Goal: Task Accomplishment & Management: Manage account settings

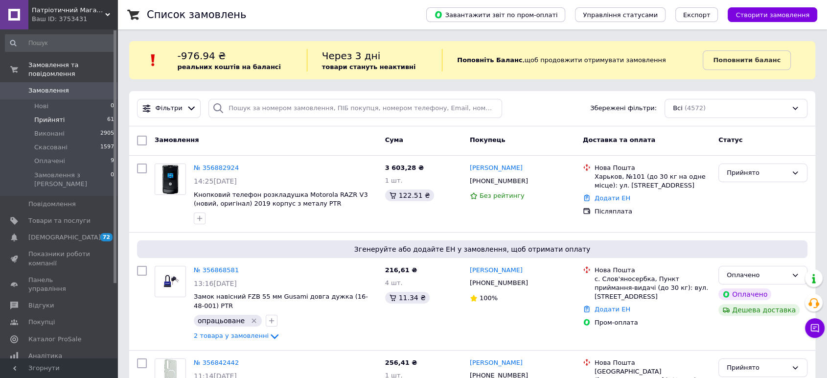
click at [79, 113] on li "Прийняті 61" at bounding box center [60, 120] width 120 height 14
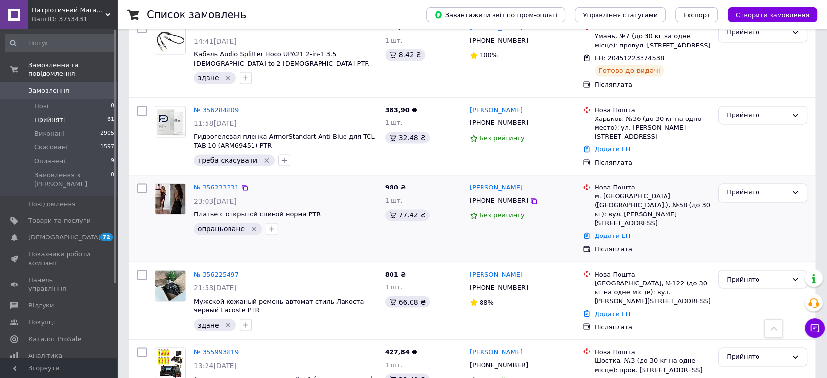
scroll to position [1541, 0]
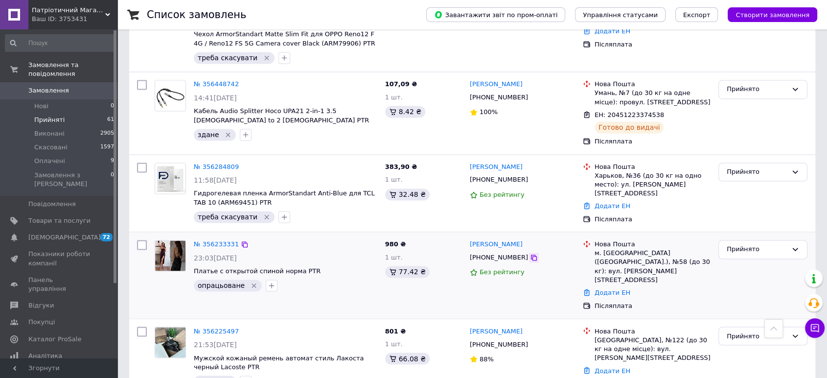
click at [530, 254] on icon at bounding box center [534, 258] width 8 height 8
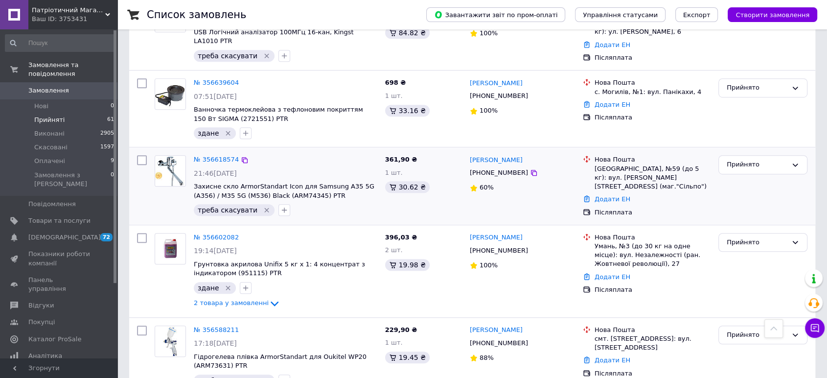
scroll to position [635, 0]
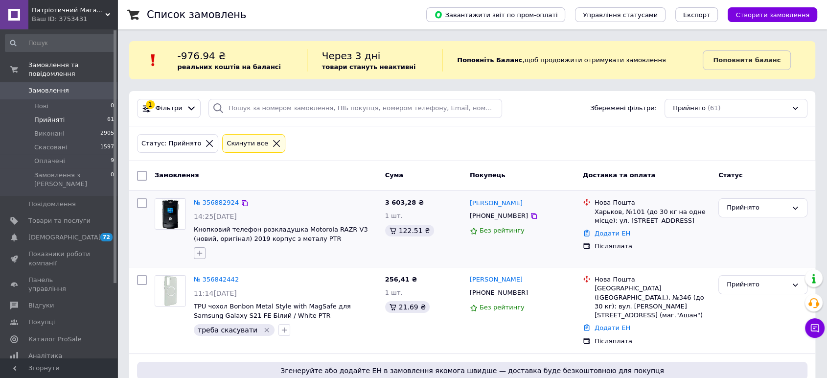
click at [198, 248] on button "button" at bounding box center [200, 253] width 12 height 12
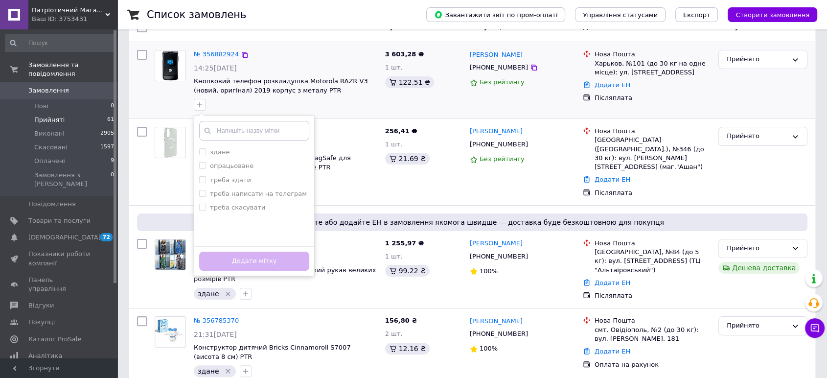
scroll to position [181, 0]
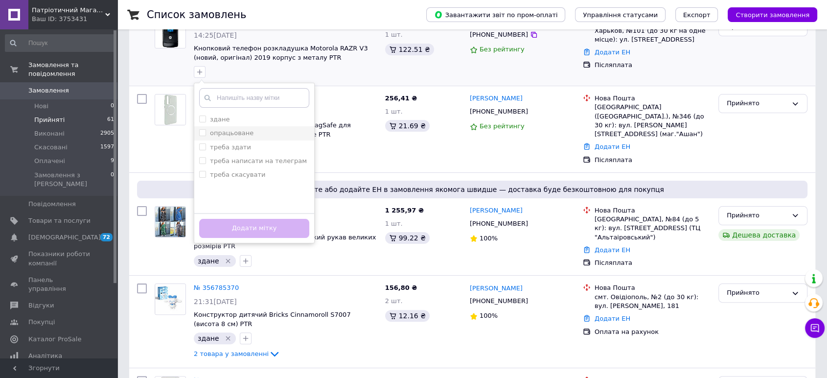
click at [201, 129] on input "опрацьоване" at bounding box center [202, 132] width 6 height 6
checkbox input "true"
click at [270, 223] on button "Додати мітку" at bounding box center [254, 228] width 110 height 19
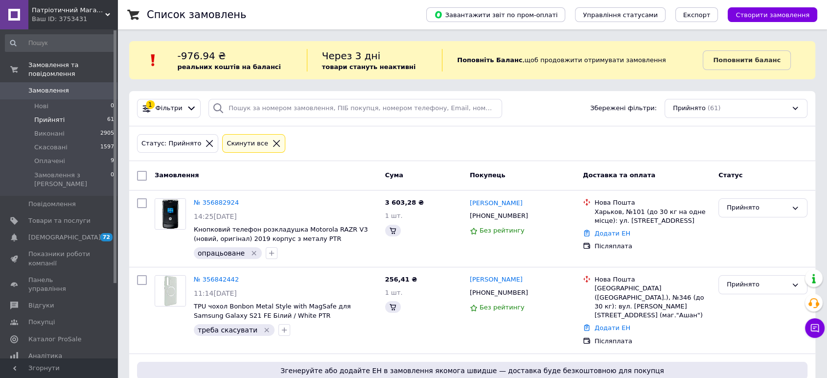
click at [55, 14] on span "Патріотичний Магазин" at bounding box center [68, 10] width 73 height 9
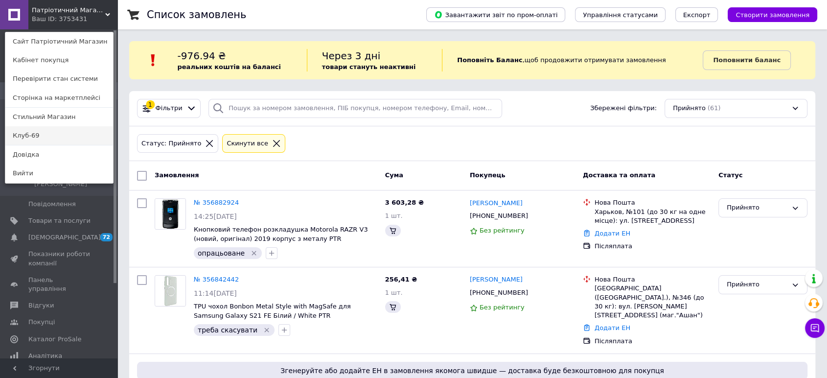
click at [34, 130] on link "Клуб-69" at bounding box center [59, 135] width 108 height 19
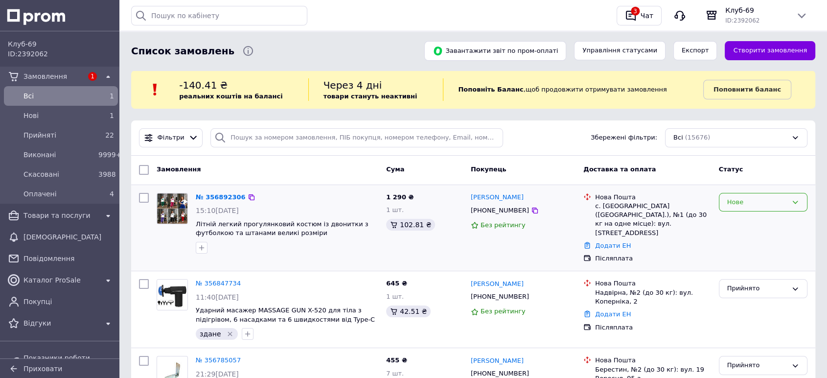
click at [719, 201] on div "Нове" at bounding box center [763, 202] width 89 height 19
click at [742, 218] on li "Прийнято" at bounding box center [764, 222] width 88 height 18
click at [637, 18] on icon "button" at bounding box center [631, 16] width 12 height 12
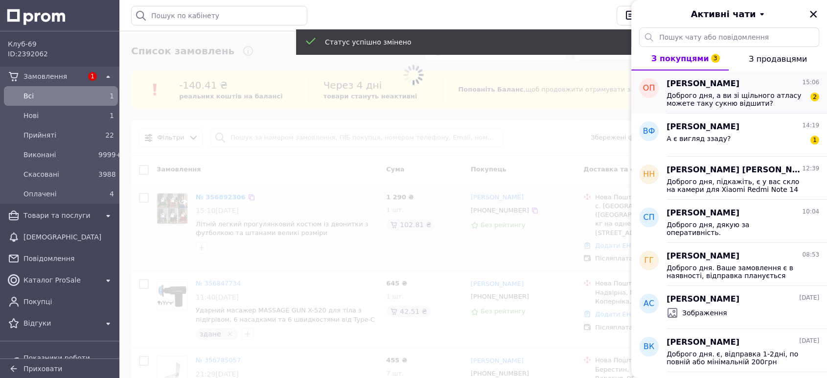
click at [695, 77] on div "[PERSON_NAME] 15:06 Доброго дня, а ви зі щільного атласу можете таку сукню відш…" at bounding box center [747, 92] width 161 height 43
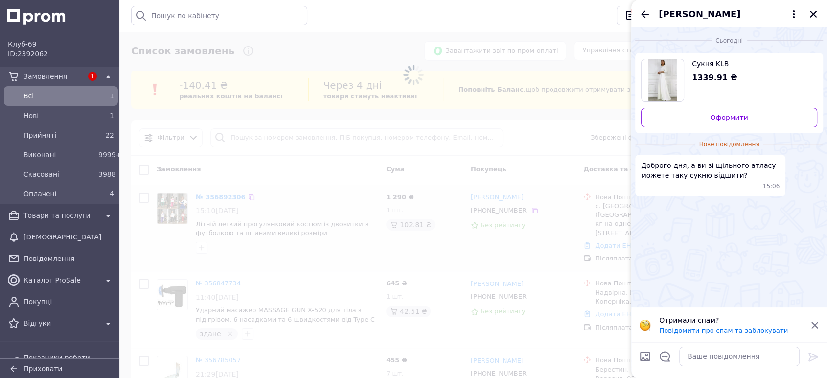
click at [696, 62] on span "Сукня KLB" at bounding box center [751, 64] width 118 height 10
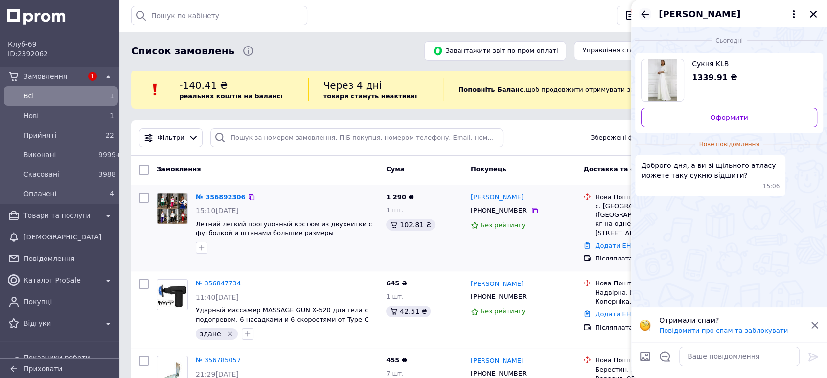
click at [641, 11] on icon "Назад" at bounding box center [645, 14] width 12 height 12
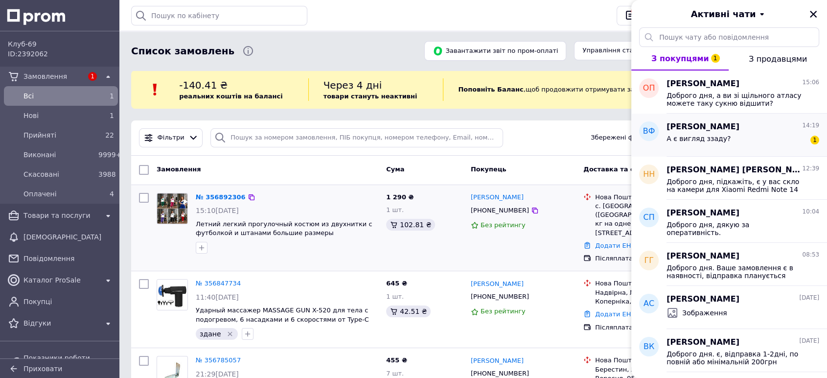
click at [676, 121] on span "Вика Ф" at bounding box center [703, 126] width 73 height 11
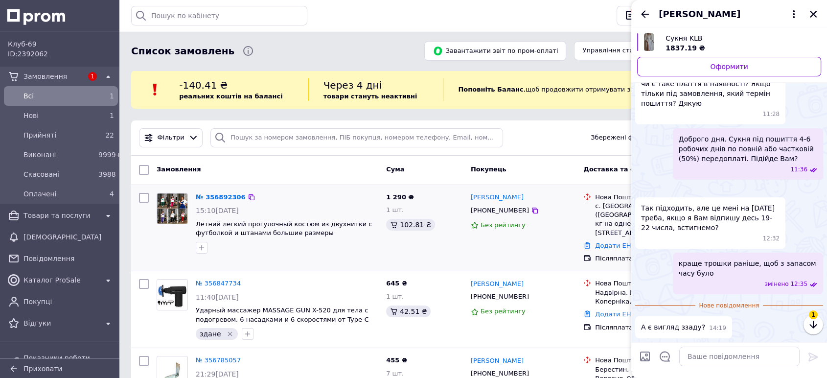
scroll to position [113, 0]
click at [680, 39] on span "Сукня KLB" at bounding box center [740, 38] width 148 height 10
click at [213, 194] on link "№ 356892306" at bounding box center [221, 196] width 50 height 7
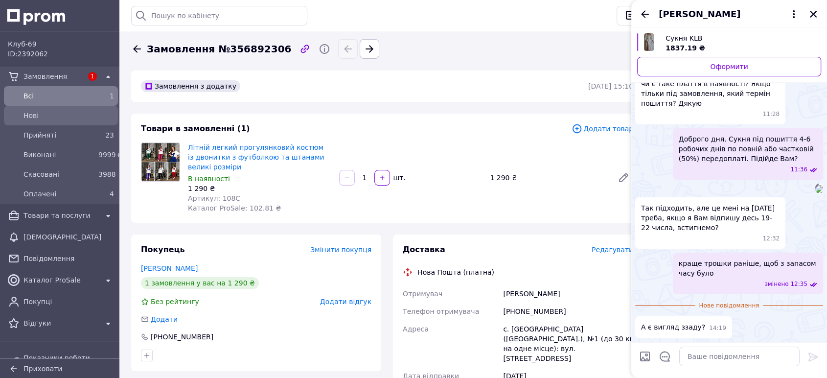
click at [37, 111] on span "Нові" at bounding box center [69, 116] width 91 height 10
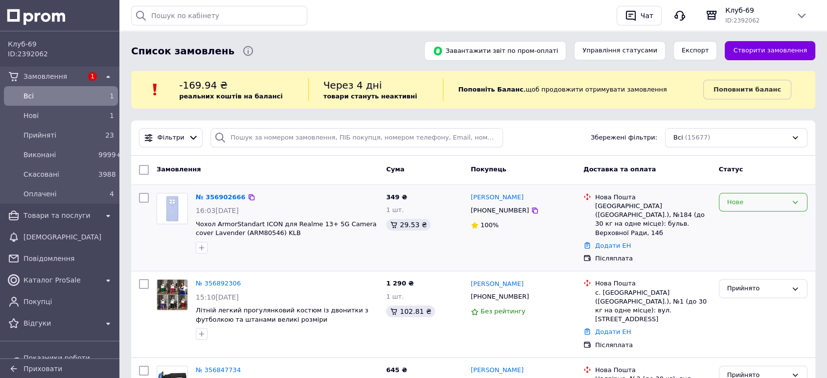
click at [732, 202] on div "Нове" at bounding box center [758, 202] width 60 height 10
click at [741, 214] on li "Прийнято" at bounding box center [764, 222] width 88 height 18
click at [209, 280] on link "№ 356892306" at bounding box center [218, 283] width 45 height 7
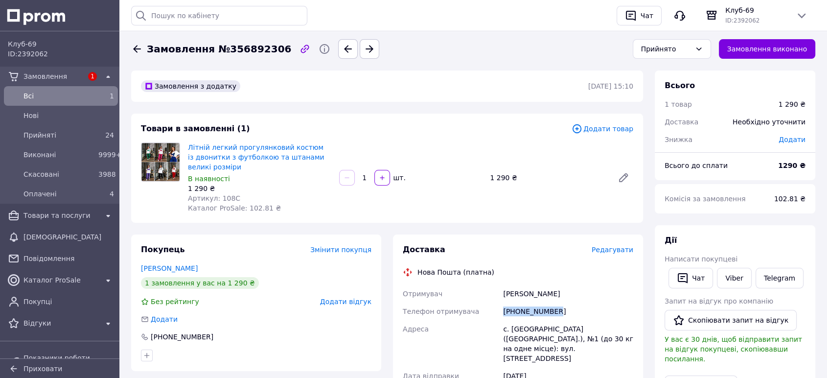
drag, startPoint x: 565, startPoint y: 316, endPoint x: 494, endPoint y: 316, distance: 71.0
click at [494, 316] on div "Отримувач [PERSON_NAME] Телефон отримувача [PHONE_NUMBER] Адреса [PERSON_NAME].…" at bounding box center [518, 384] width 235 height 198
copy div "Телефон отримувача [PHONE_NUMBER]"
click at [29, 73] on span "Замовлення" at bounding box center [53, 76] width 59 height 10
